Goal: Task Accomplishment & Management: Manage account settings

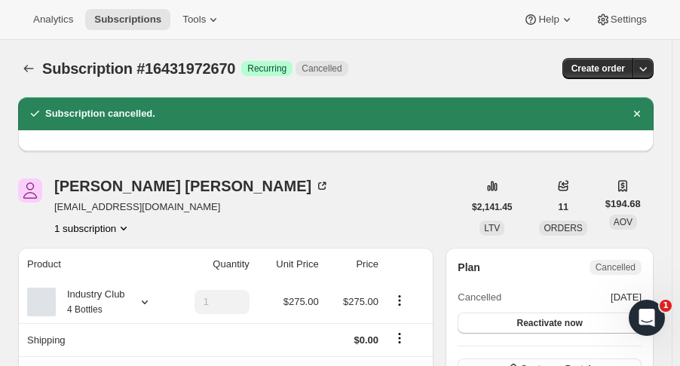
click at [33, 68] on icon "Subscriptions" at bounding box center [28, 68] width 15 height 15
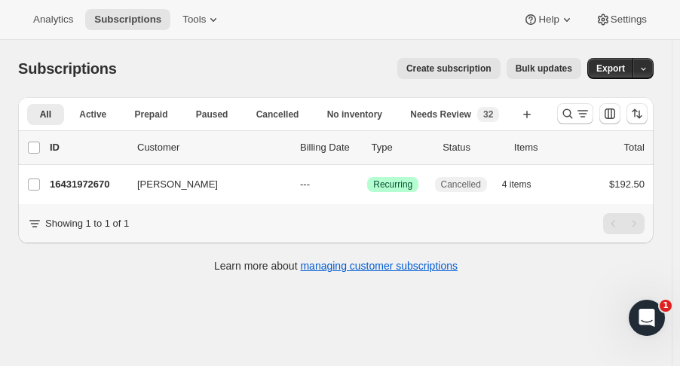
click at [523, 151] on div "Items" at bounding box center [544, 147] width 60 height 15
click at [567, 119] on button "Search and filter results" at bounding box center [575, 113] width 36 height 21
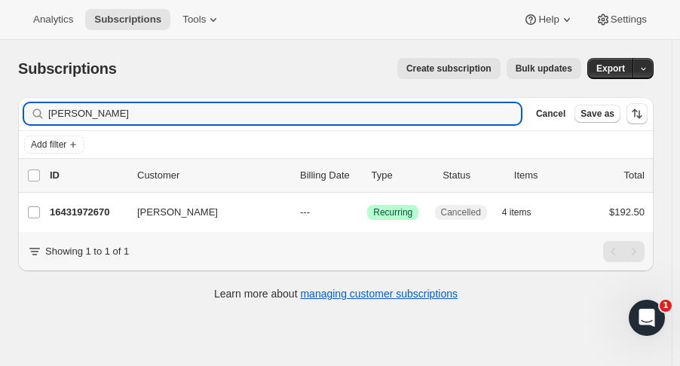
drag, startPoint x: 24, startPoint y: 127, endPoint x: -38, endPoint y: 132, distance: 62.0
click at [0, 132] on html "Analytics Subscriptions Tools Help Settings Skip to content Subscriptions. This…" at bounding box center [340, 183] width 680 height 366
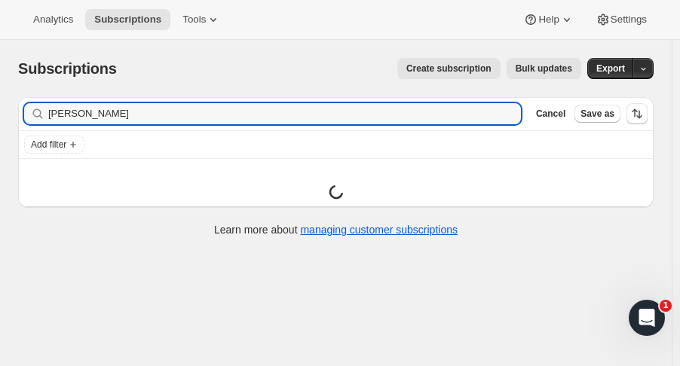
type input "jake johns"
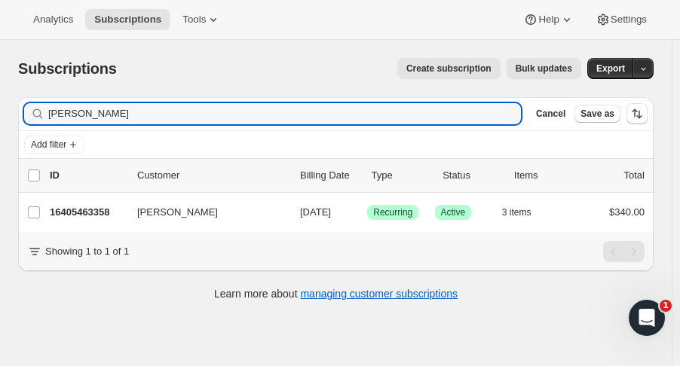
click at [62, 214] on p "16405463358" at bounding box center [87, 212] width 75 height 15
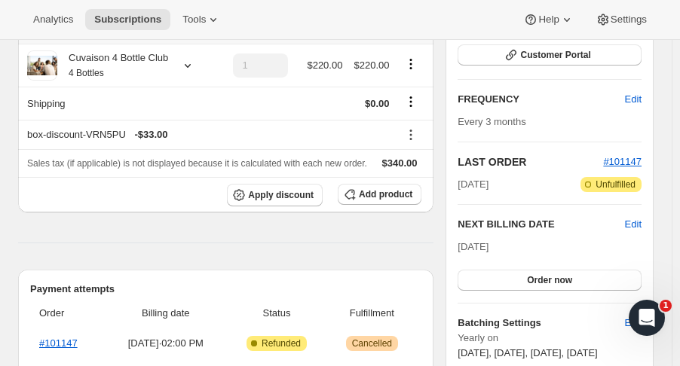
scroll to position [225, 0]
click at [595, 286] on button "Order now" at bounding box center [549, 280] width 184 height 21
click at [600, 284] on button "Click to confirm" at bounding box center [549, 280] width 184 height 21
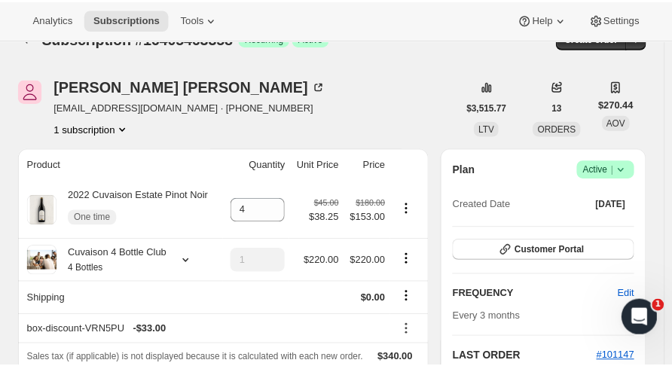
scroll to position [0, 0]
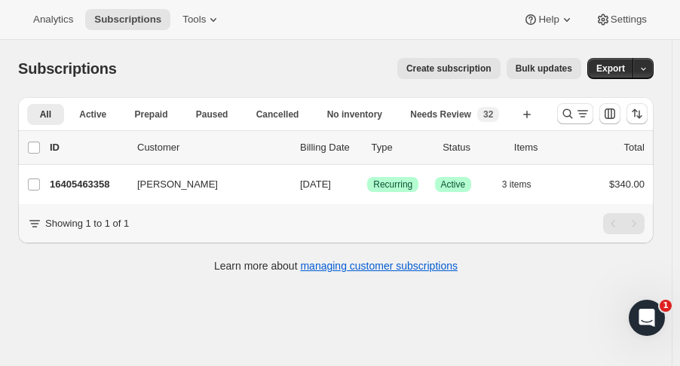
click at [108, 190] on p "16405463358" at bounding box center [87, 184] width 75 height 15
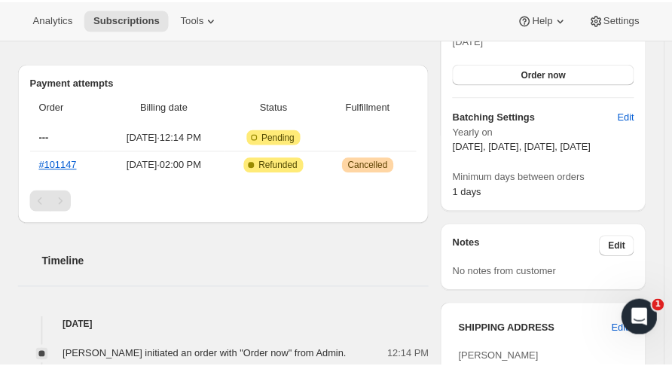
scroll to position [432, 0]
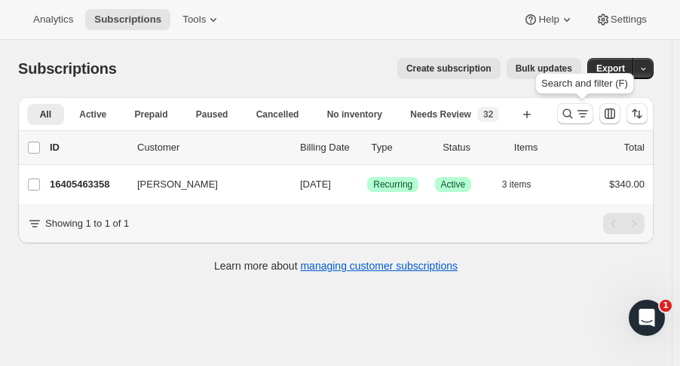
click at [573, 114] on icon "Search and filter results" at bounding box center [567, 113] width 15 height 15
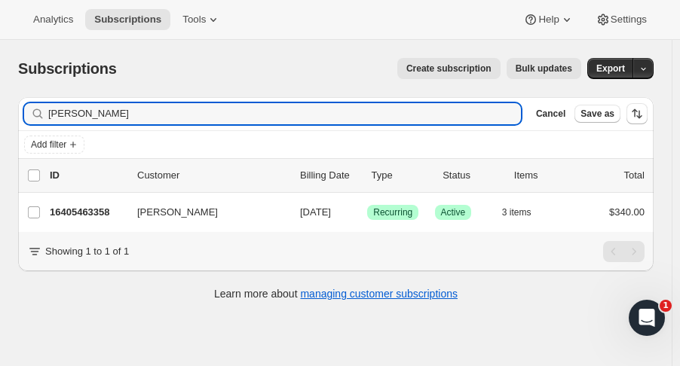
drag, startPoint x: 69, startPoint y: 112, endPoint x: -29, endPoint y: 115, distance: 97.2
click at [0, 115] on html "Analytics Subscriptions Tools Help Settings Skip to content Subscriptions. This…" at bounding box center [340, 183] width 680 height 366
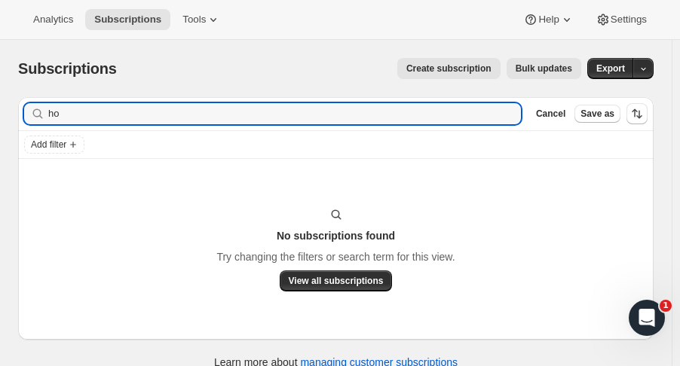
type input "h"
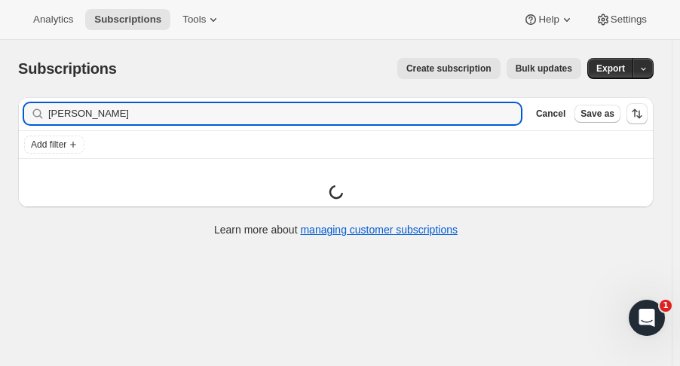
type input "[PERSON_NAME]"
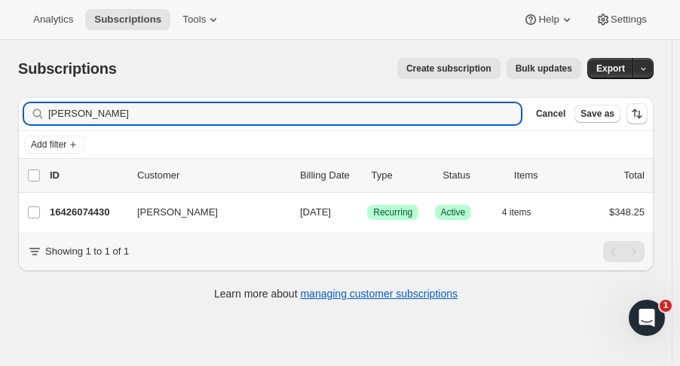
click at [89, 215] on p "16426074430" at bounding box center [87, 212] width 75 height 15
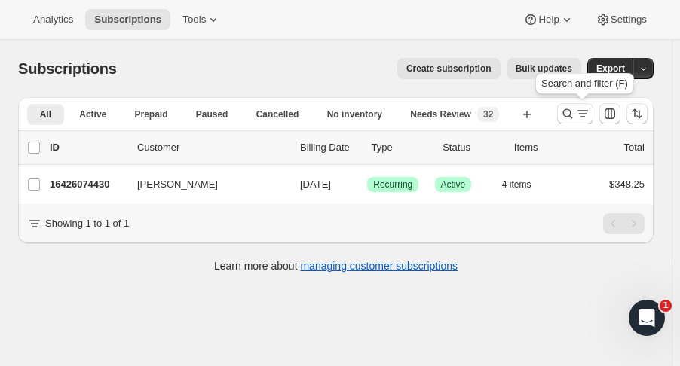
click at [568, 112] on icon "Search and filter results" at bounding box center [567, 113] width 15 height 15
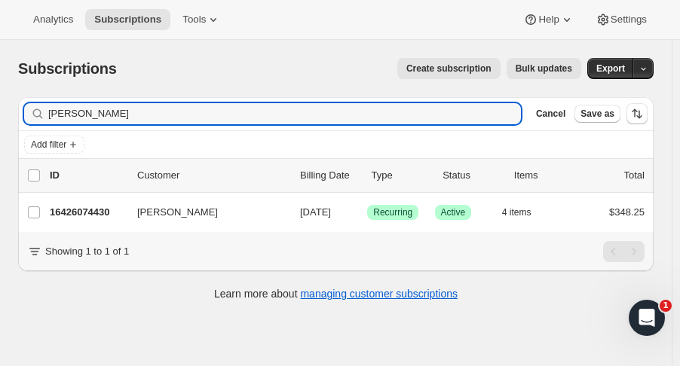
drag, startPoint x: 88, startPoint y: 118, endPoint x: -34, endPoint y: 126, distance: 122.3
click at [0, 126] on html "Analytics Subscriptions Tools Help Settings Skip to content Subscriptions. This…" at bounding box center [340, 183] width 680 height 366
type input "lisa thomps"
click at [73, 211] on p "16437281086" at bounding box center [87, 212] width 75 height 15
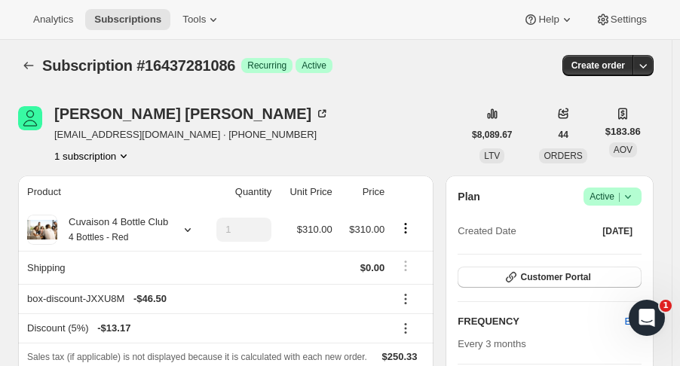
scroll to position [4, 0]
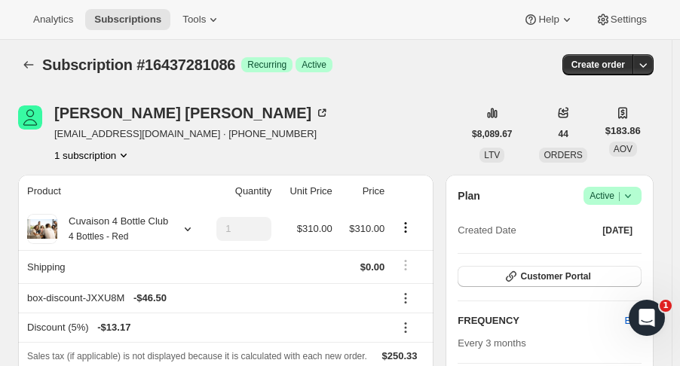
click at [32, 65] on icon "Subscriptions" at bounding box center [29, 65] width 10 height 8
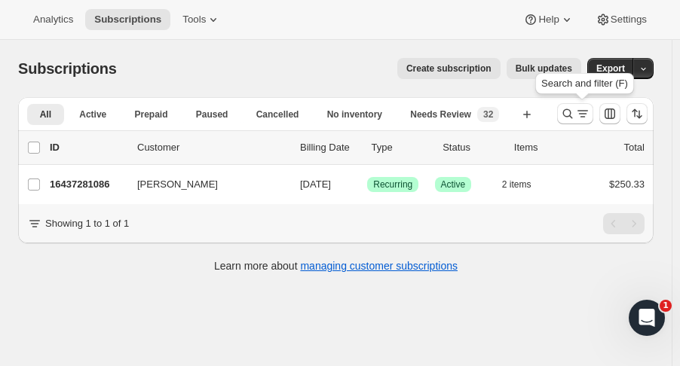
click at [571, 107] on icon "Search and filter results" at bounding box center [567, 113] width 15 height 15
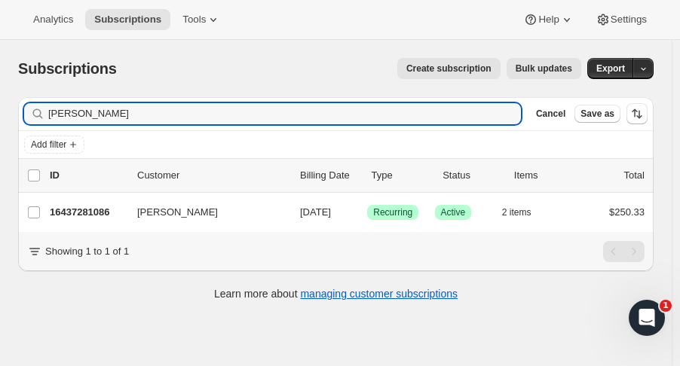
drag, startPoint x: 111, startPoint y: 122, endPoint x: -16, endPoint y: 114, distance: 126.8
click at [0, 114] on html "Analytics Subscriptions Tools Help Settings Skip to content Subscriptions. This…" at bounding box center [340, 183] width 680 height 366
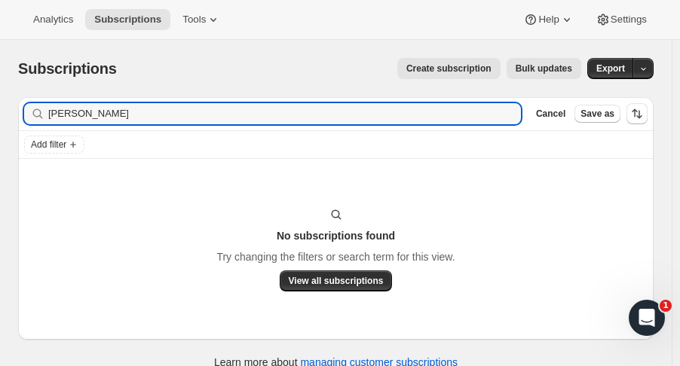
click at [105, 116] on input "kim yuers" at bounding box center [284, 113] width 472 height 21
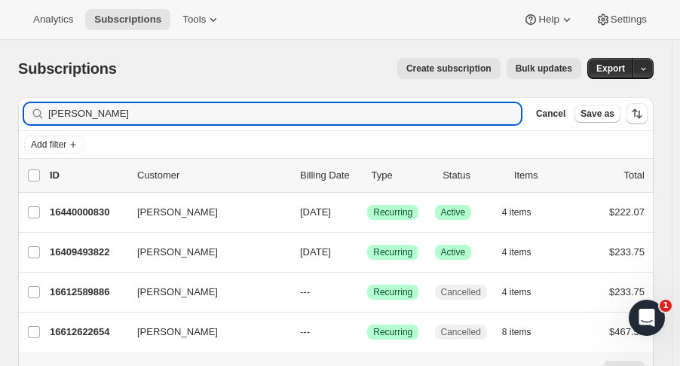
drag, startPoint x: 84, startPoint y: 106, endPoint x: -47, endPoint y: 79, distance: 133.9
click at [0, 79] on html "Analytics Subscriptions Tools Help Settings Skip to content Subscriptions. This…" at bounding box center [340, 183] width 680 height 366
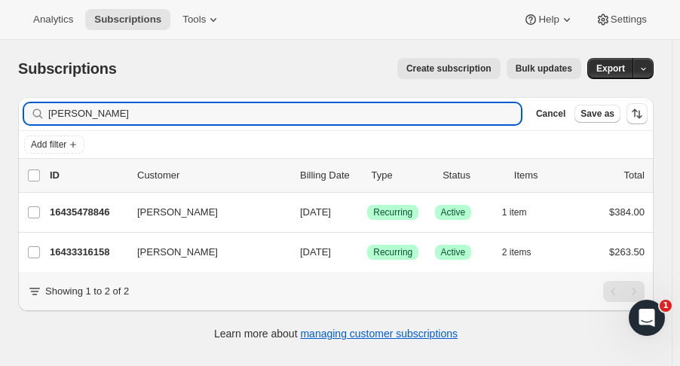
type input "chuck s"
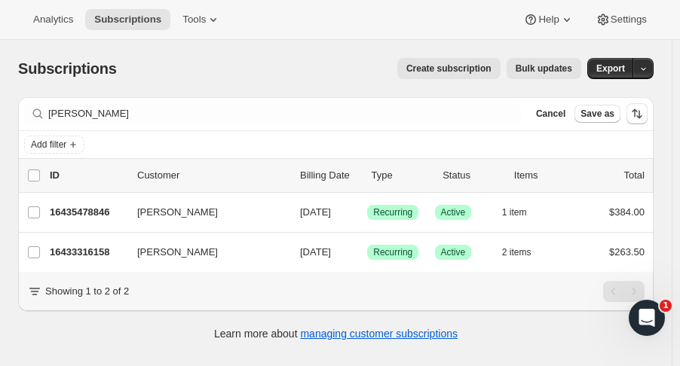
click at [113, 206] on p "16435478846" at bounding box center [87, 212] width 75 height 15
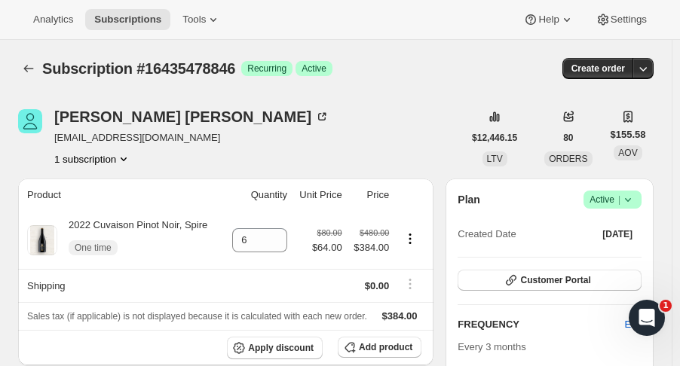
click at [26, 60] on button "Subscriptions" at bounding box center [28, 68] width 21 height 21
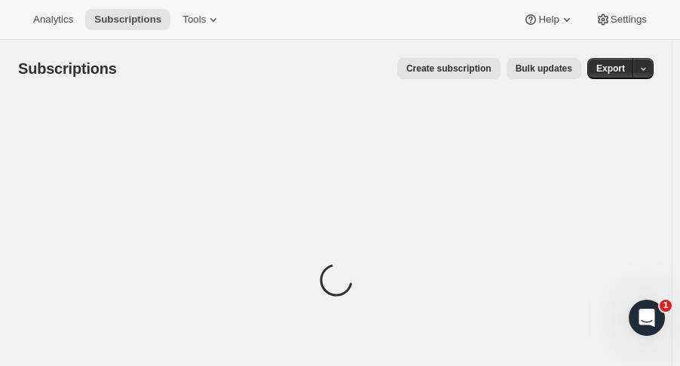
click at [478, 81] on div "Subscriptions. This page is ready Subscriptions Create subscription Bulk update…" at bounding box center [335, 68] width 635 height 57
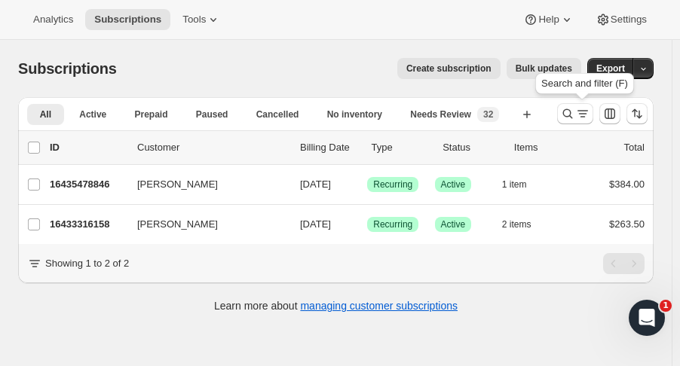
click at [567, 112] on button "Search and filter results" at bounding box center [575, 113] width 36 height 21
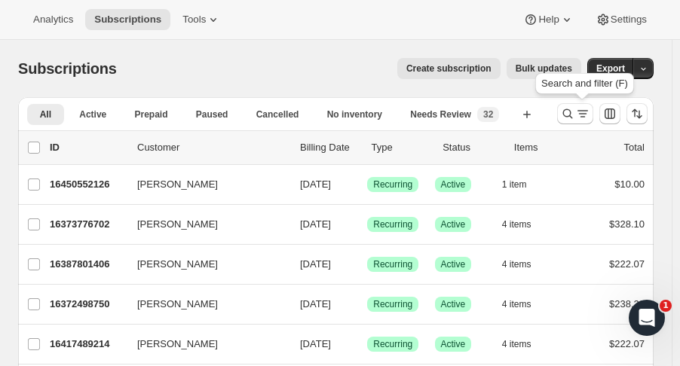
click at [575, 115] on icon "Search and filter results" at bounding box center [567, 113] width 15 height 15
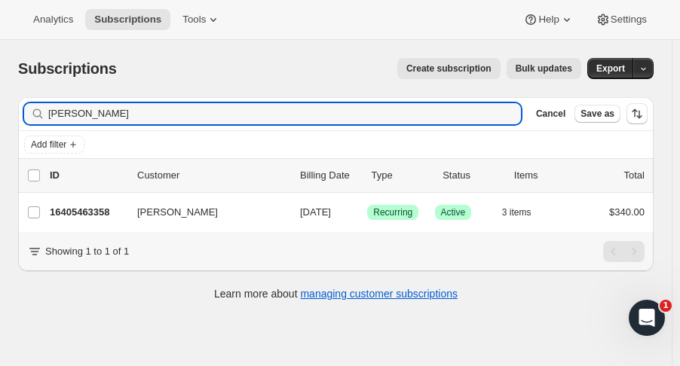
type input "jake johns"
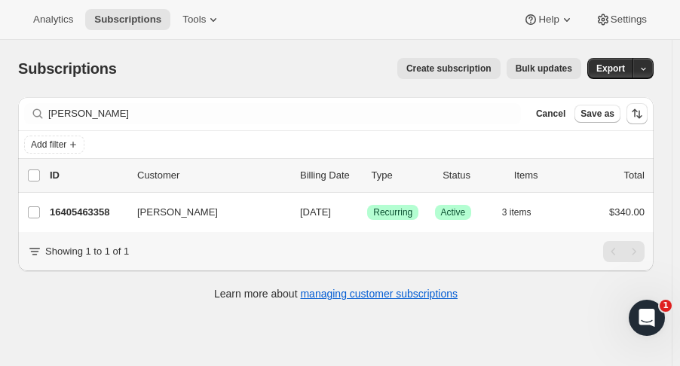
click at [86, 205] on p "16405463358" at bounding box center [87, 212] width 75 height 15
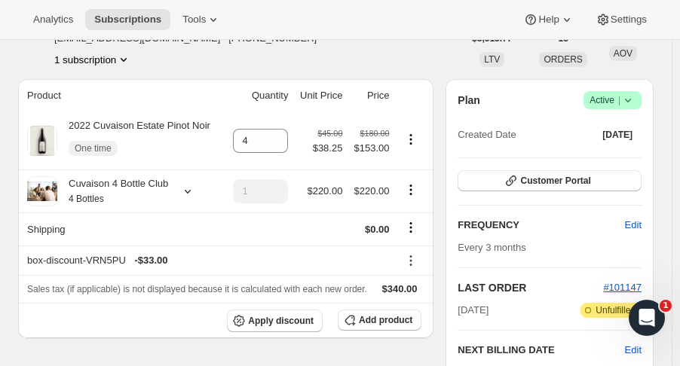
scroll to position [91, 0]
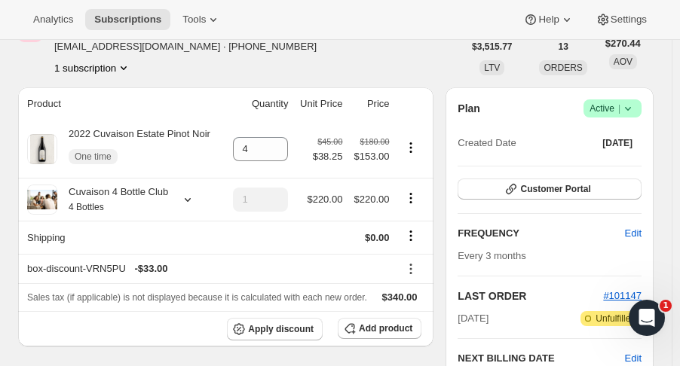
click at [185, 200] on icon at bounding box center [187, 199] width 15 height 15
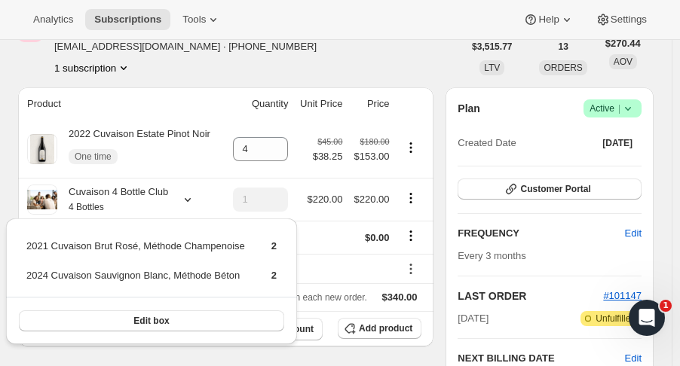
click at [419, 53] on div "Jake Johns jjohns1200@gmail.com · +16144298586 1 subscription" at bounding box center [240, 46] width 445 height 57
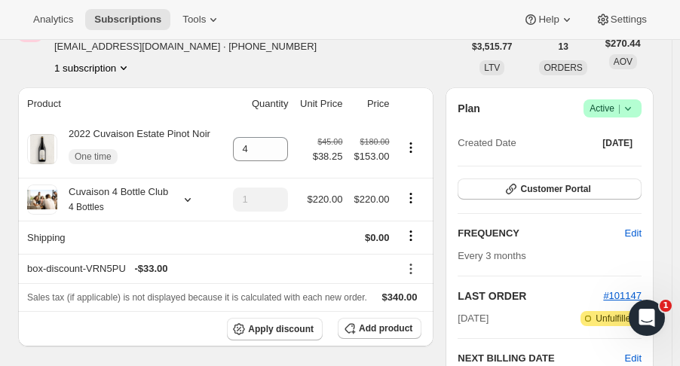
scroll to position [0, 0]
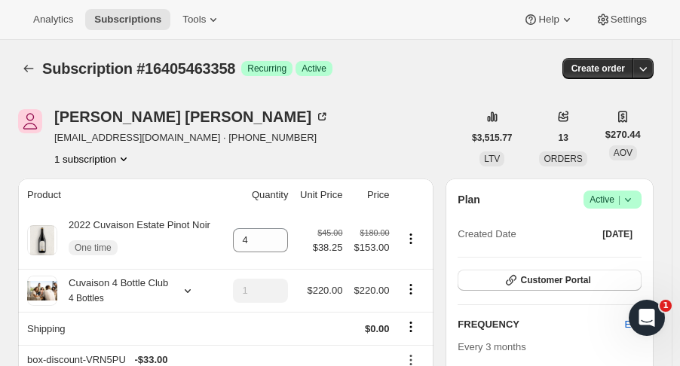
click at [653, 79] on div "Subscription #16405463358. This page is ready Subscription #16405463358 Success…" at bounding box center [335, 68] width 635 height 57
click at [649, 72] on icon "button" at bounding box center [642, 68] width 15 height 15
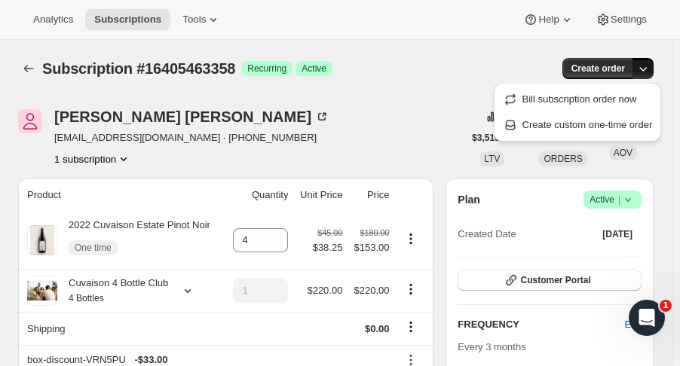
click at [619, 120] on span "Create custom one-time order" at bounding box center [587, 124] width 130 height 11
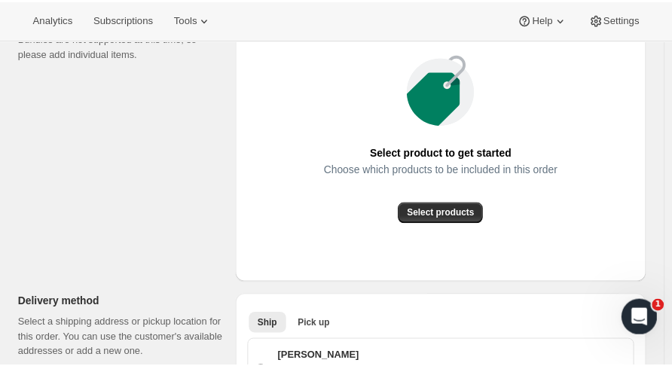
scroll to position [243, 0]
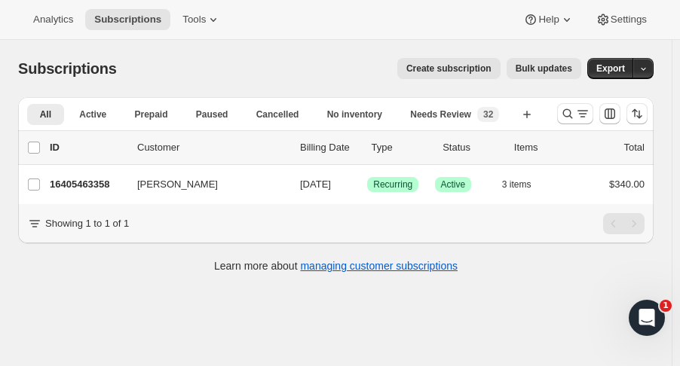
click at [102, 193] on div "16405463358 [PERSON_NAME] [DATE] Success Recurring Success Active 3 items $340.…" at bounding box center [347, 184] width 594 height 21
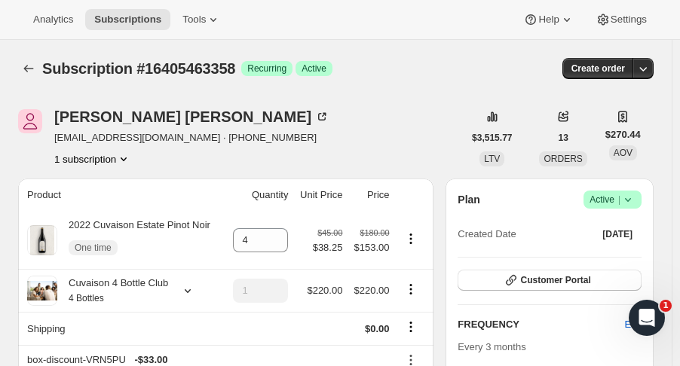
click at [646, 73] on icon "button" at bounding box center [642, 68] width 15 height 15
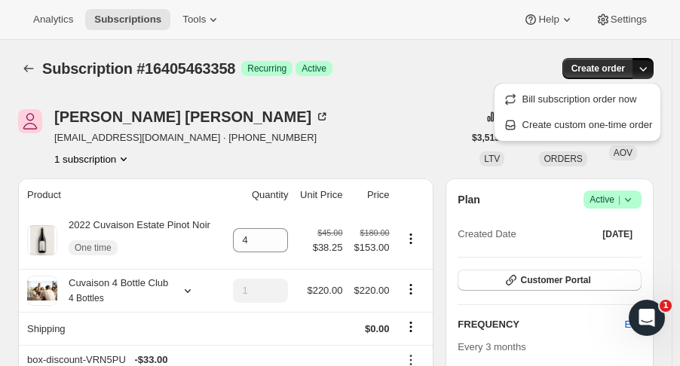
click at [602, 102] on span "Bill subscription order now" at bounding box center [579, 98] width 115 height 11
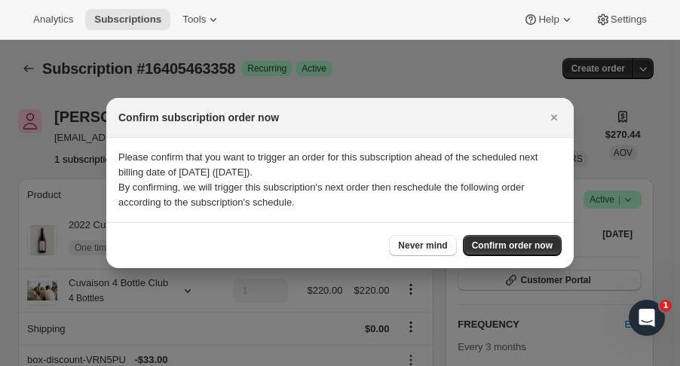
click at [496, 243] on span "Confirm order now" at bounding box center [512, 246] width 81 height 12
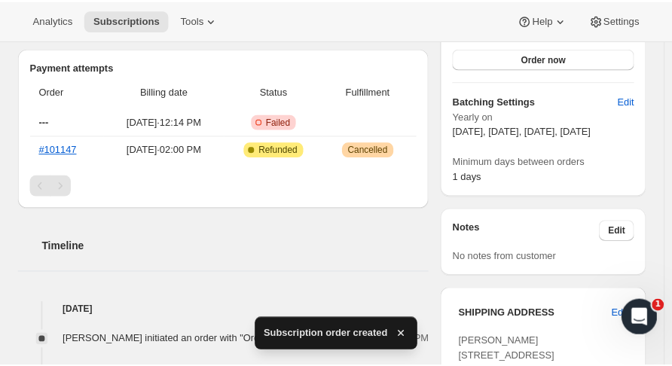
scroll to position [448, 0]
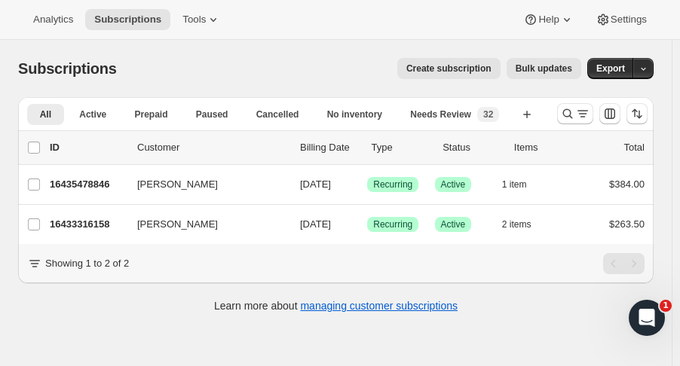
click at [575, 111] on icon "Search and filter results" at bounding box center [567, 113] width 15 height 15
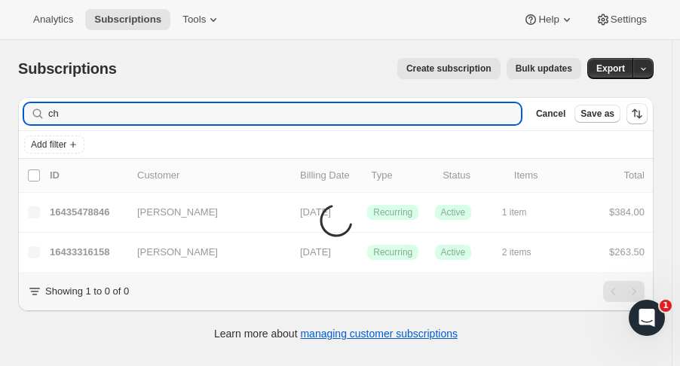
type input "c"
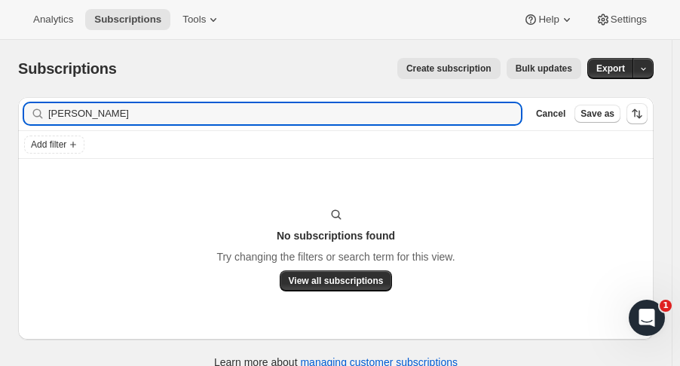
type input "shelly hor"
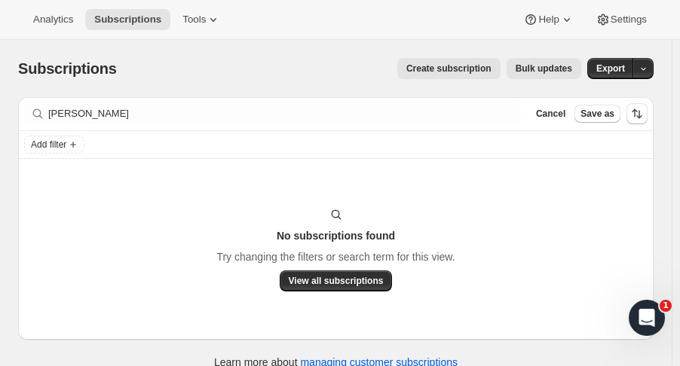
click at [554, 115] on span "Cancel" at bounding box center [550, 114] width 29 height 12
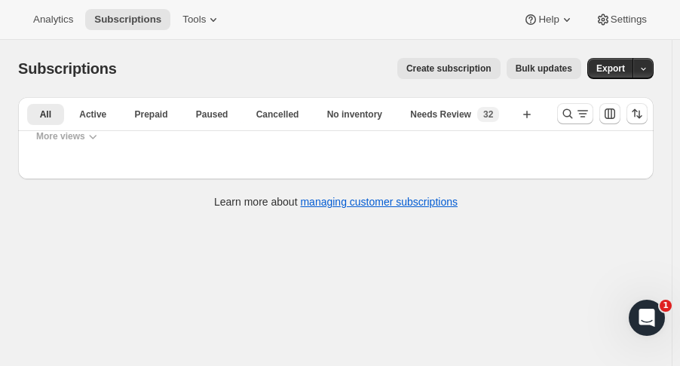
click at [568, 112] on icon "Search and filter results" at bounding box center [567, 113] width 15 height 15
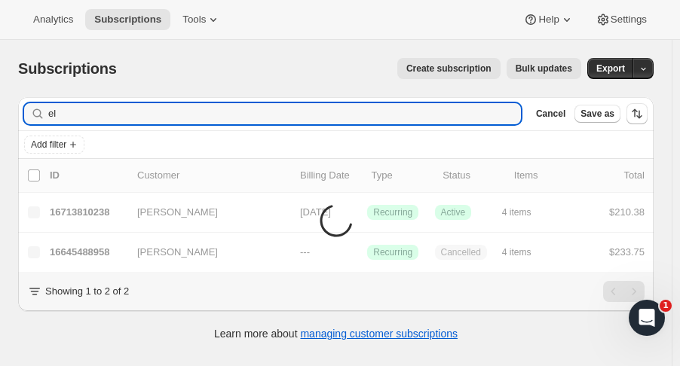
type input "e"
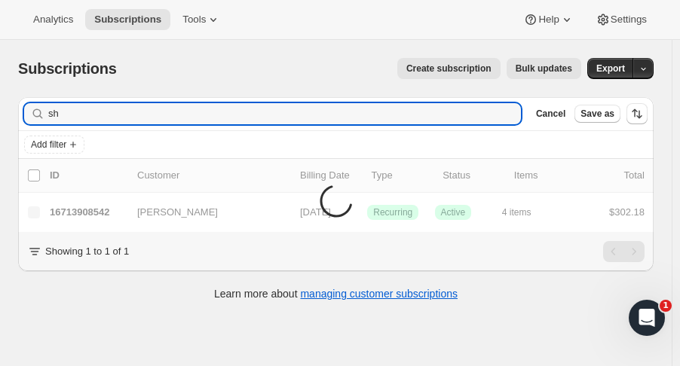
type input "s"
type input "c"
type input "a"
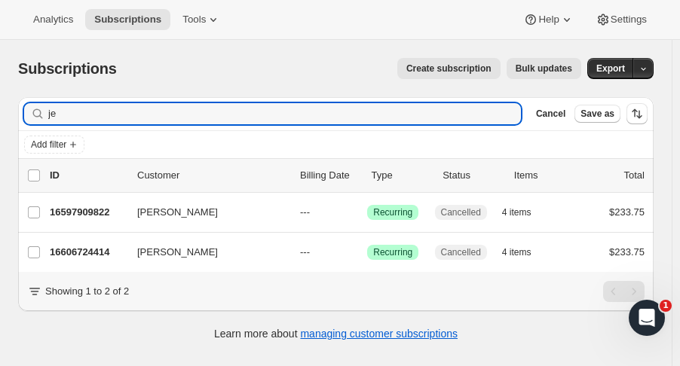
type input "j"
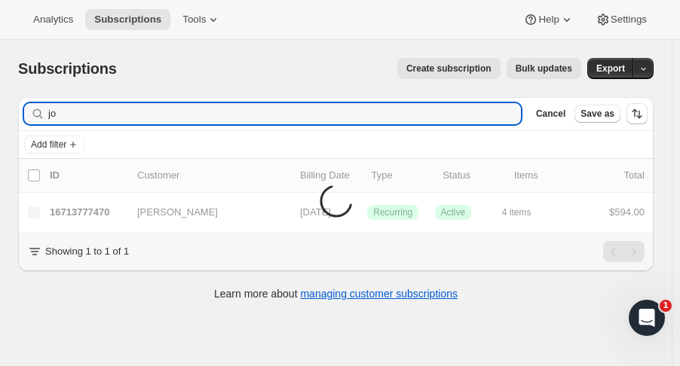
type input "j"
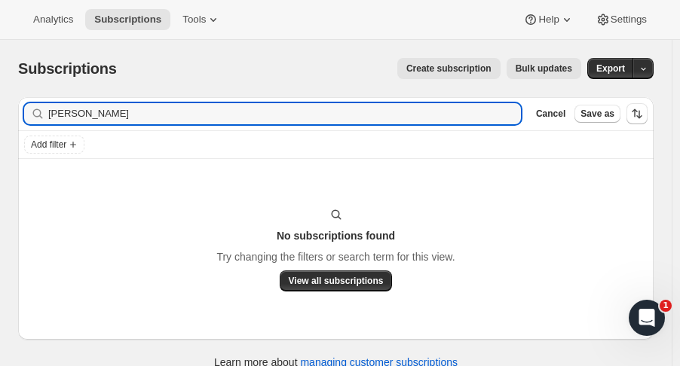
type input "jessica wil"
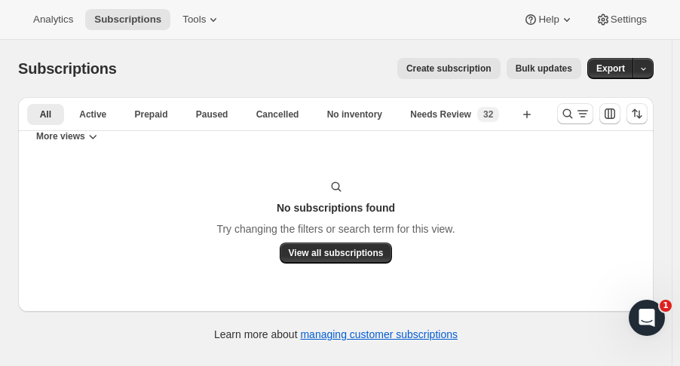
click at [571, 112] on icon "Search and filter results" at bounding box center [567, 113] width 15 height 15
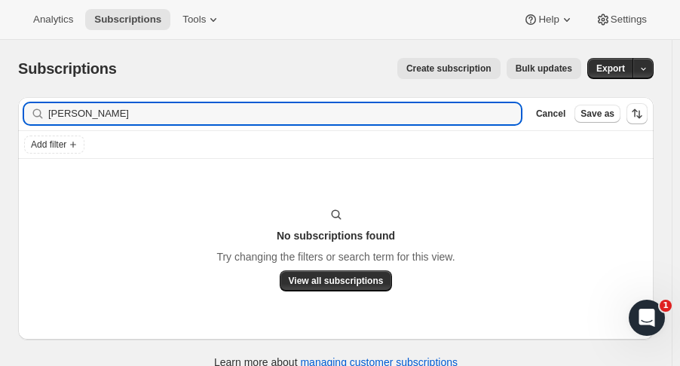
drag, startPoint x: 152, startPoint y: 110, endPoint x: -157, endPoint y: 63, distance: 312.4
click at [0, 63] on html "Analytics Subscriptions Tools Help Settings Skip to content Subscriptions. This…" at bounding box center [340, 183] width 680 height 366
type input "jessicamwilson12@gmail.com"
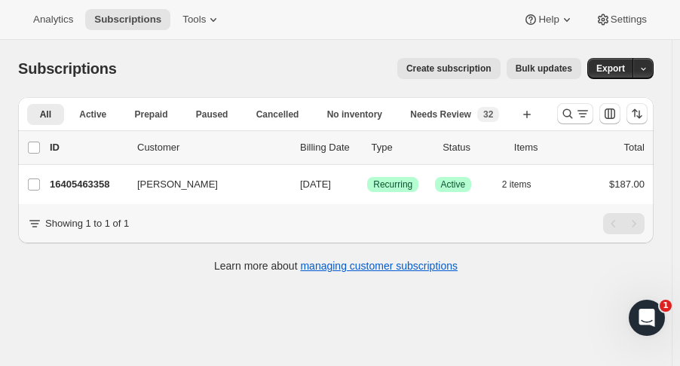
click at [94, 189] on p "16405463358" at bounding box center [87, 184] width 75 height 15
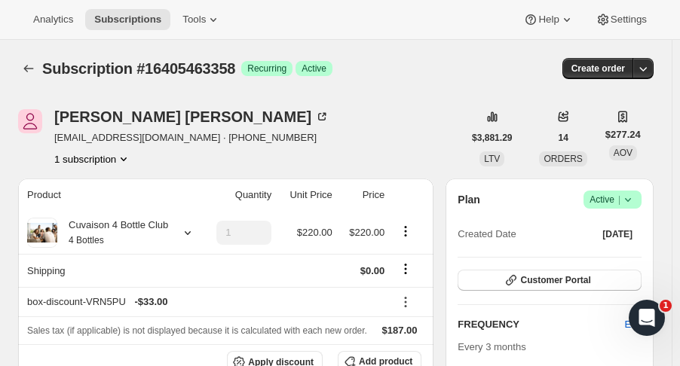
click at [598, 280] on button "Customer Portal" at bounding box center [549, 280] width 184 height 21
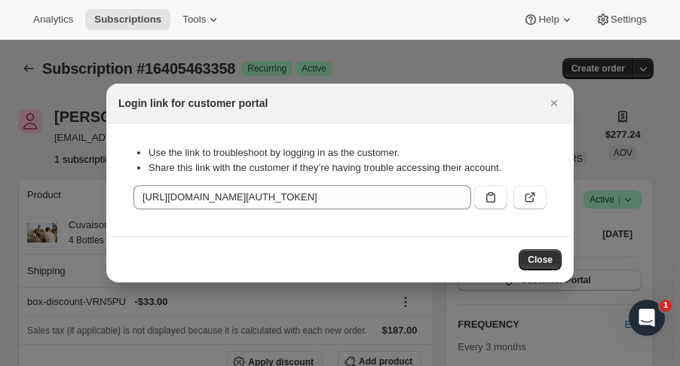
click at [525, 197] on icon ":r2s:" at bounding box center [529, 198] width 9 height 9
click at [551, 105] on icon "Close" at bounding box center [554, 103] width 6 height 6
